Goal: Task Accomplishment & Management: Manage account settings

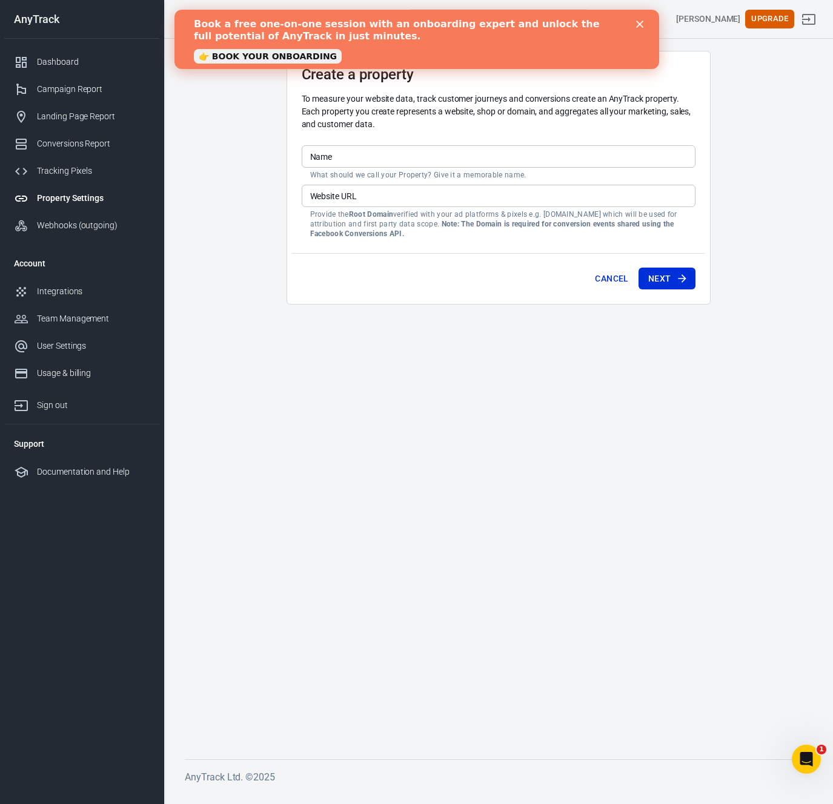
click at [412, 456] on main "Create a property To measure your website data, track customer journeys and con…" at bounding box center [498, 395] width 627 height 689
click at [644, 22] on div "Close" at bounding box center [641, 24] width 12 height 7
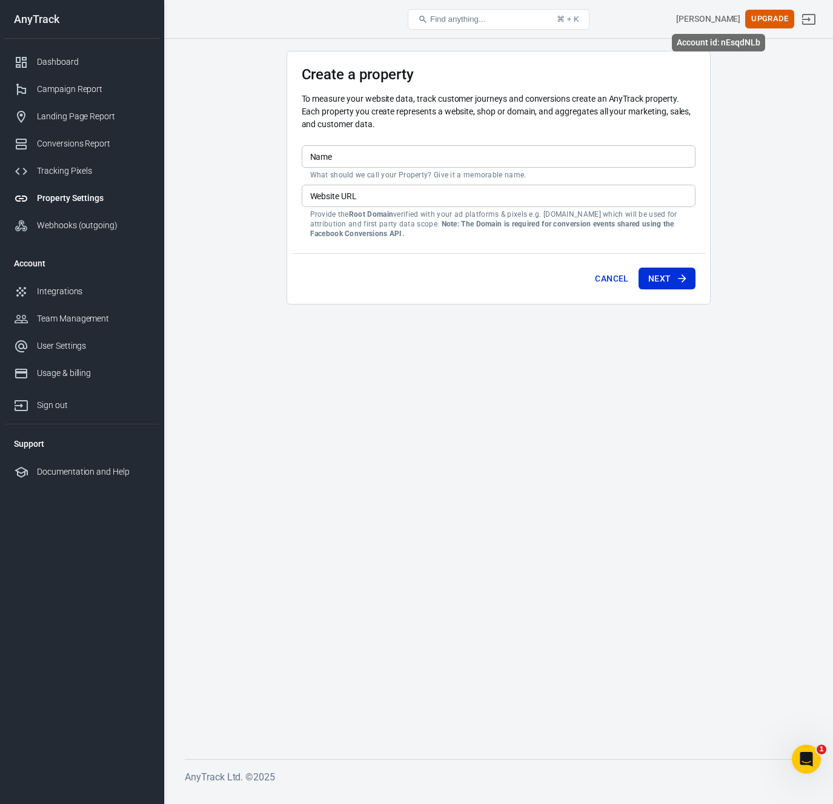
click at [711, 18] on div "[PERSON_NAME]" at bounding box center [708, 19] width 64 height 13
click at [59, 300] on link "Integrations" at bounding box center [81, 291] width 155 height 27
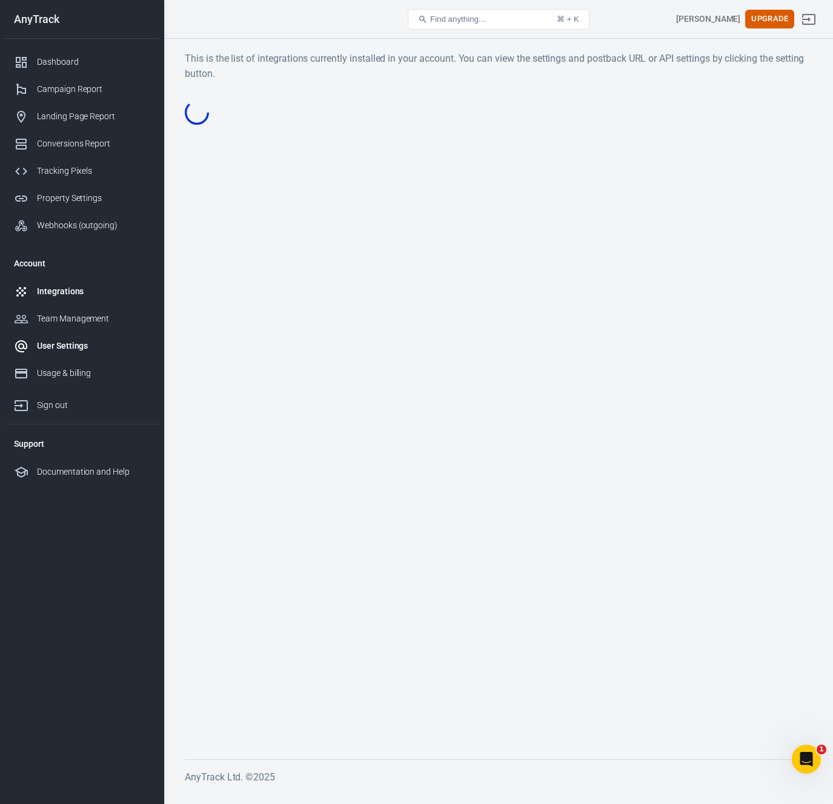
click at [70, 345] on div "User Settings" at bounding box center [93, 346] width 113 height 13
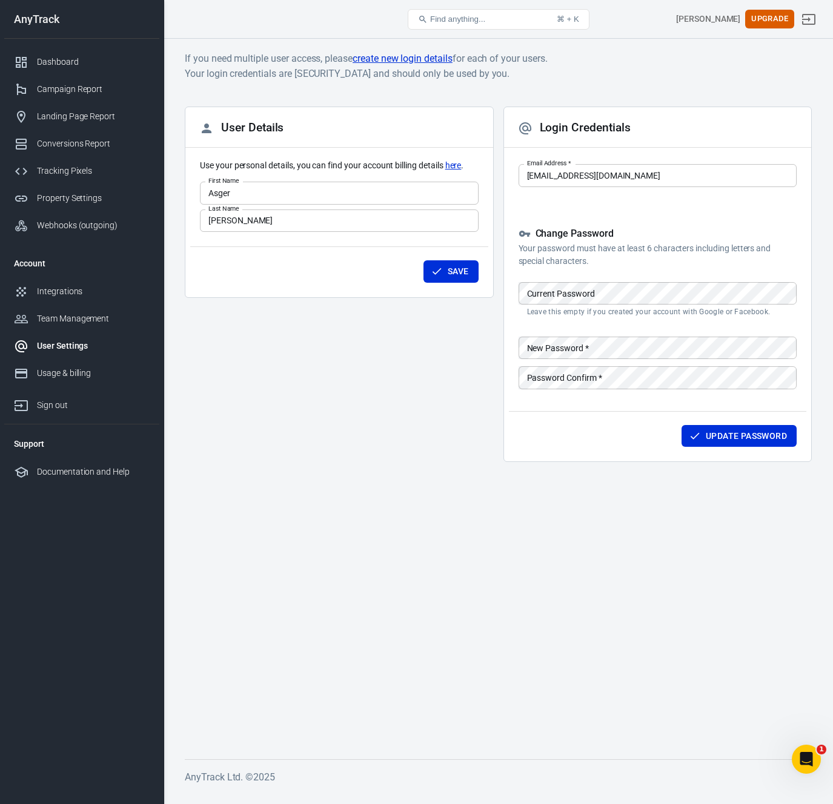
click at [671, 177] on body "User Settings Find anything... ⌘ + K [PERSON_NAME] Upgrade AnyTrack Dashboard C…" at bounding box center [416, 416] width 833 height 754
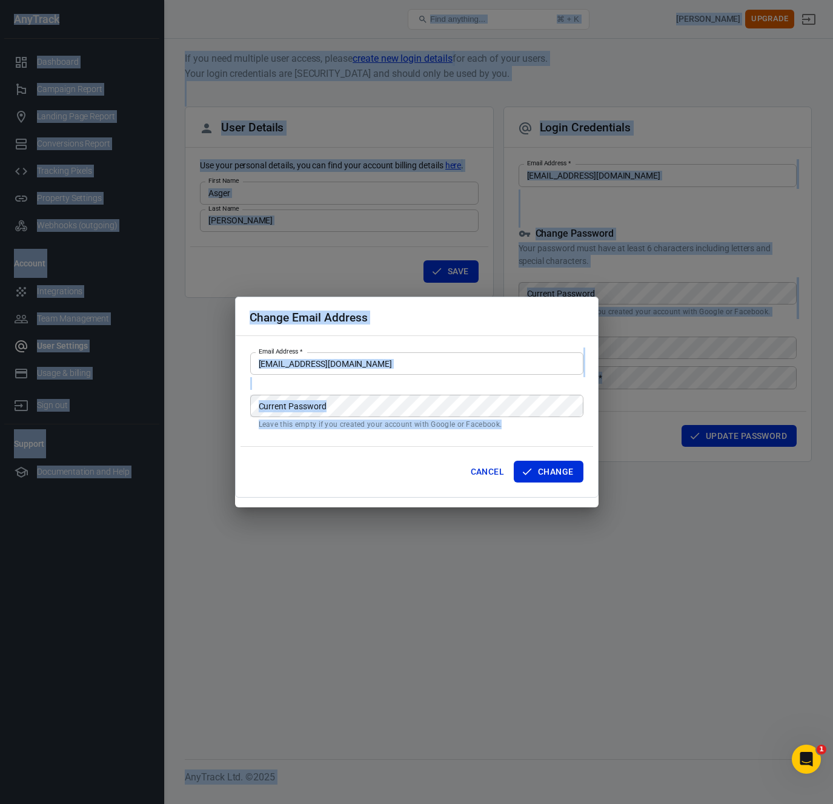
click at [475, 377] on div "Change Email Address Email Address   * [EMAIL_ADDRESS][DOMAIN_NAME] Email Addre…" at bounding box center [416, 398] width 363 height 202
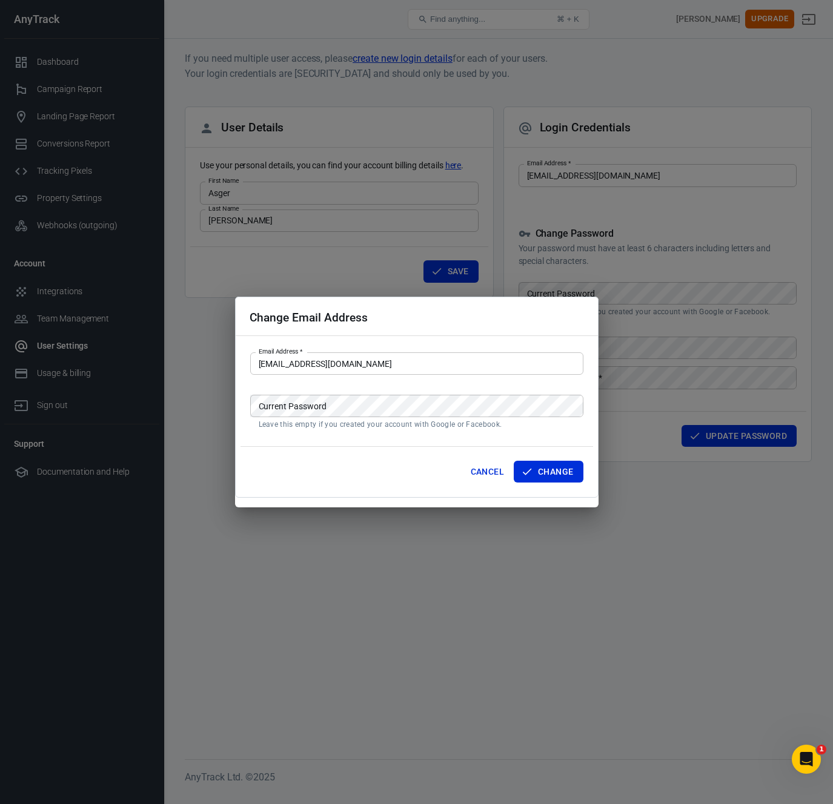
click at [477, 359] on input "[EMAIL_ADDRESS][DOMAIN_NAME]" at bounding box center [416, 364] width 333 height 22
click at [473, 467] on button "Cancel" at bounding box center [487, 472] width 43 height 22
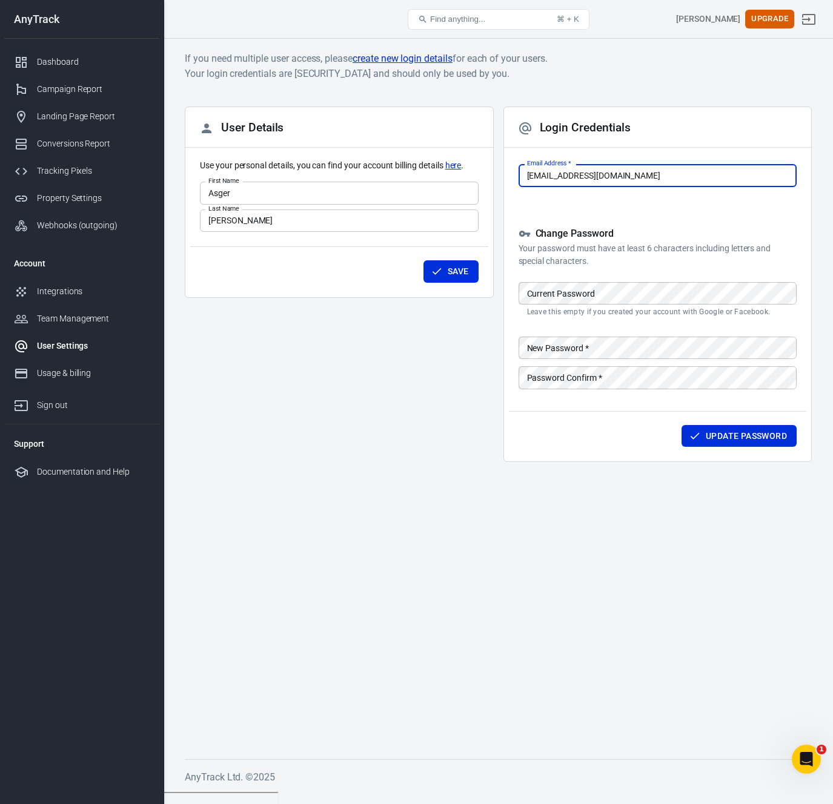
click at [669, 58] on h6 "If you need multiple user access, please create new login details for each of y…" at bounding box center [498, 66] width 627 height 30
